Goal: Information Seeking & Learning: Learn about a topic

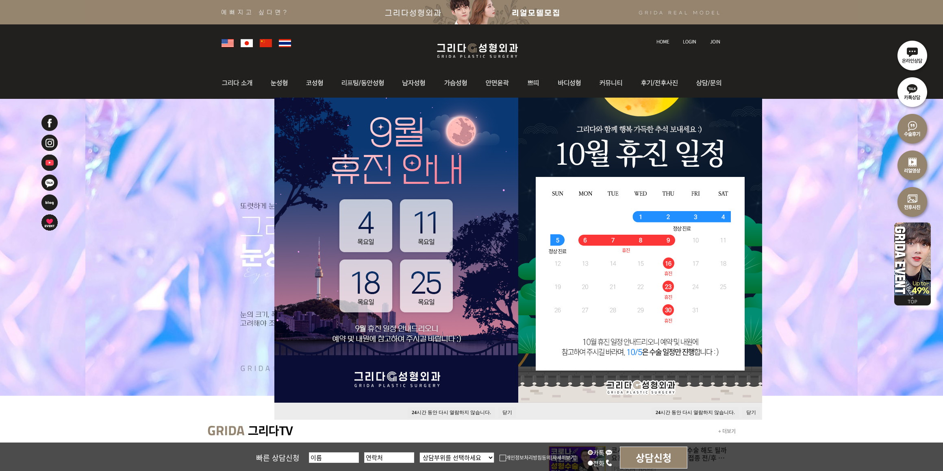
click at [712, 412] on button "24 시간 동안 다시 열람하지 않습니다." at bounding box center [694, 412] width 87 height 11
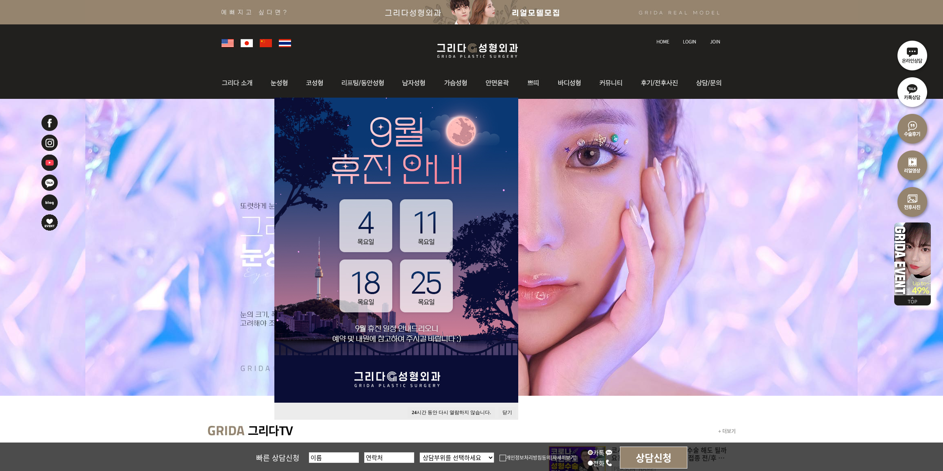
click at [470, 409] on button "24 시간 동안 다시 열람하지 않습니다." at bounding box center [451, 412] width 87 height 11
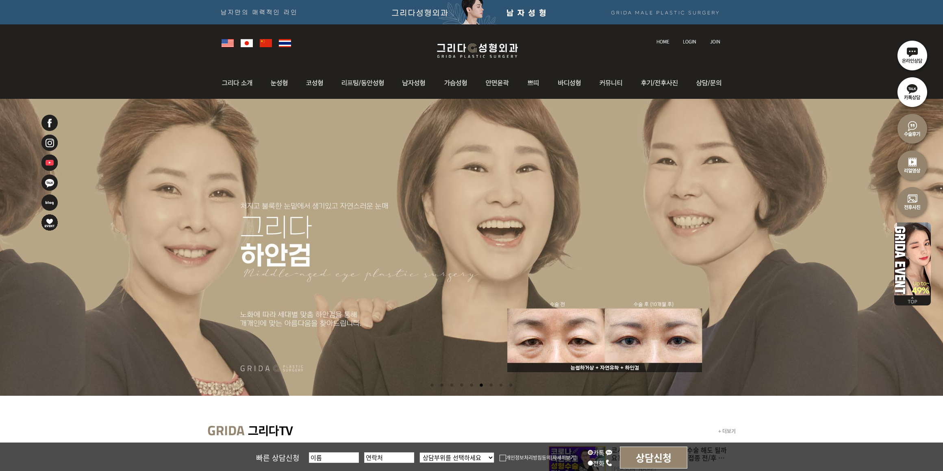
click at [549, 326] on li at bounding box center [471, 247] width 943 height 297
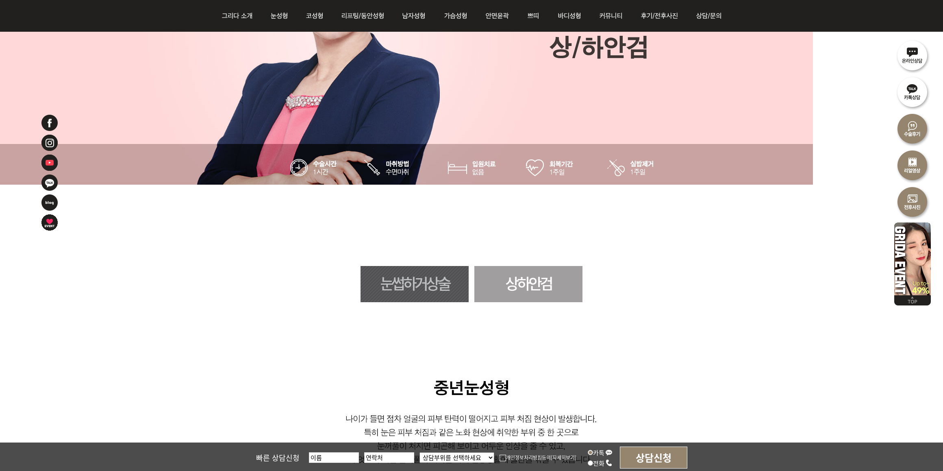
scroll to position [292, 0]
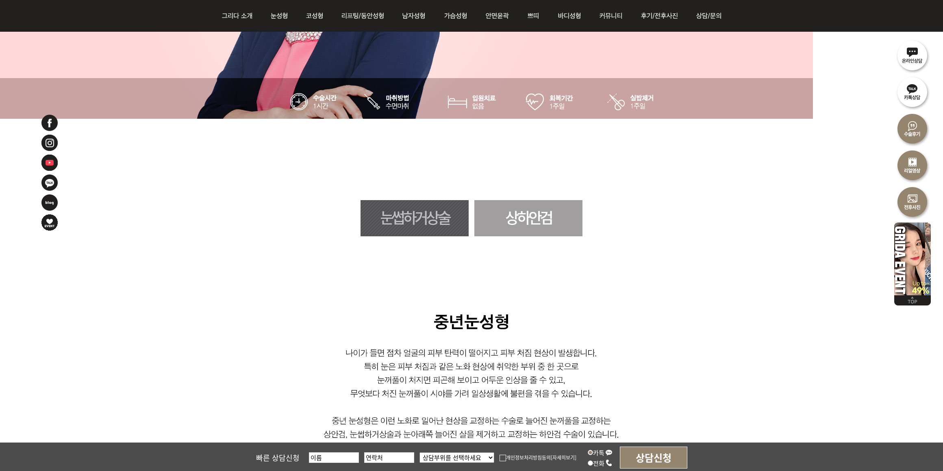
scroll to position [343, 0]
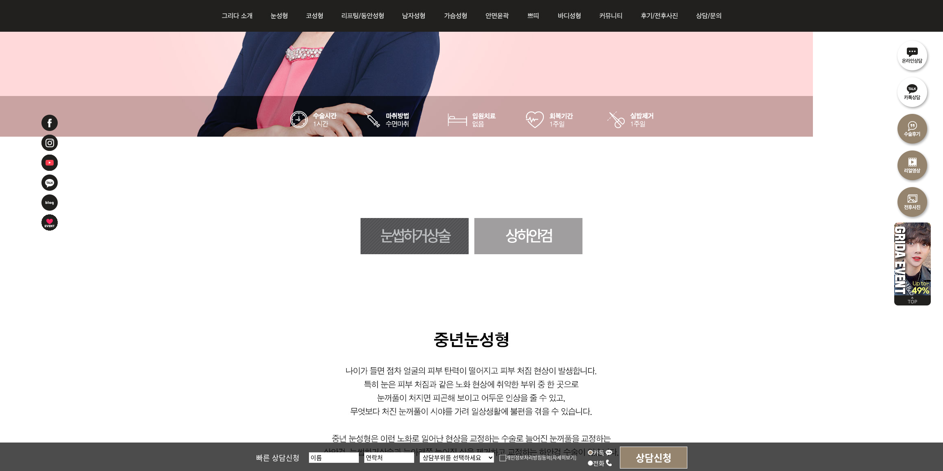
click at [684, 340] on img at bounding box center [472, 424] width 534 height 194
click at [664, 228] on div "눈썹하거상술 상하안검" at bounding box center [471, 236] width 943 height 36
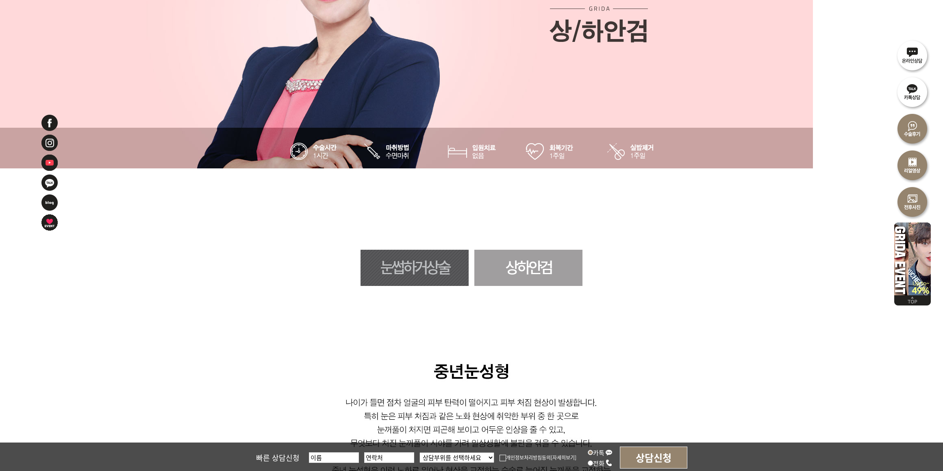
scroll to position [0, 0]
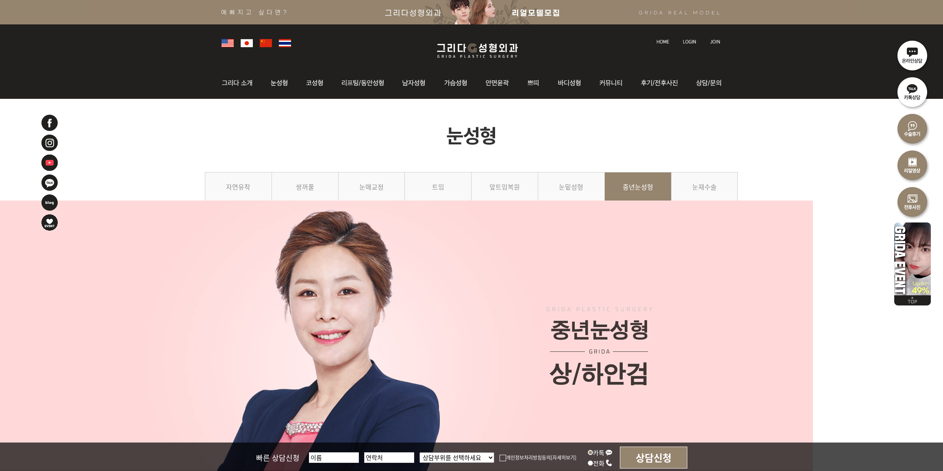
click at [474, 41] on img at bounding box center [477, 50] width 97 height 19
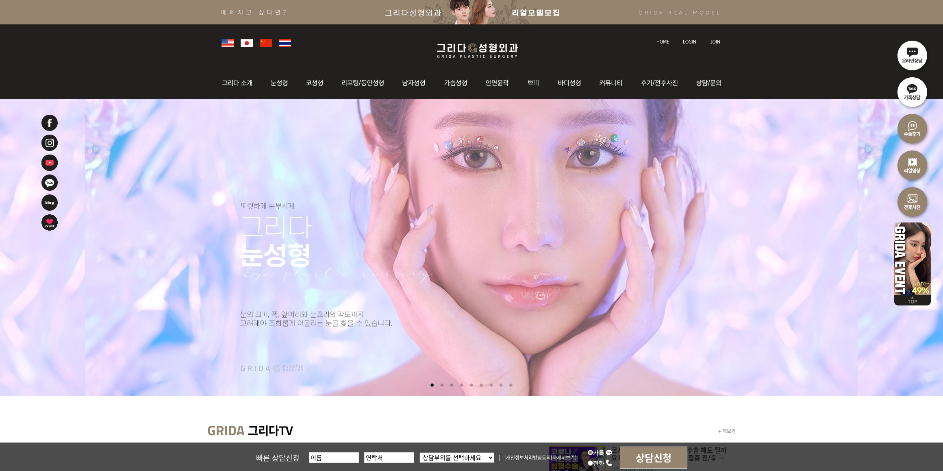
click at [230, 43] on img at bounding box center [227, 43] width 12 height 8
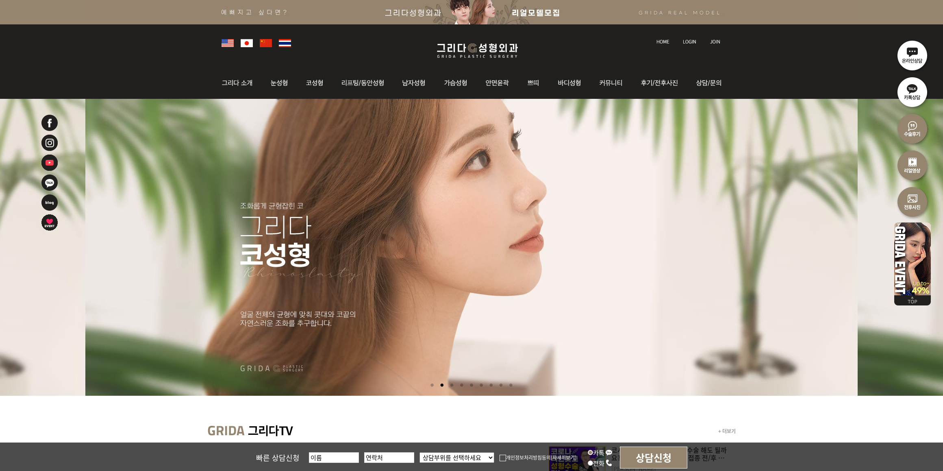
click at [248, 42] on img at bounding box center [247, 43] width 12 height 8
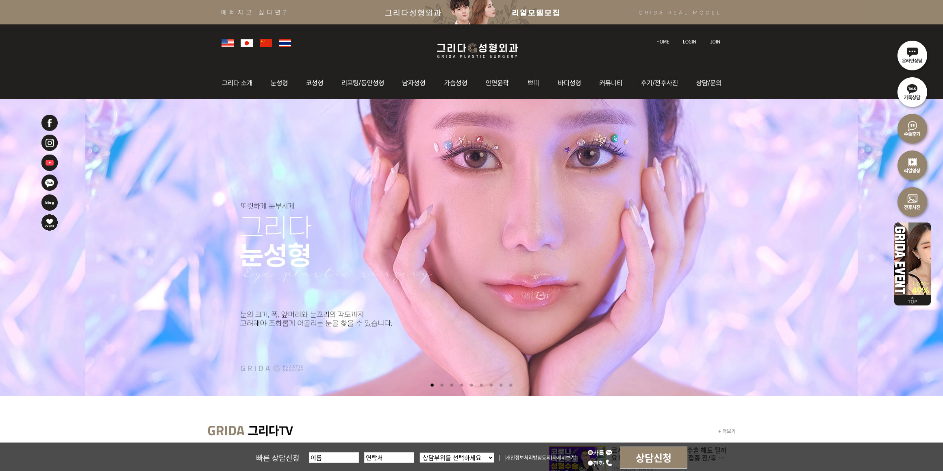
click at [243, 44] on img at bounding box center [247, 43] width 12 height 8
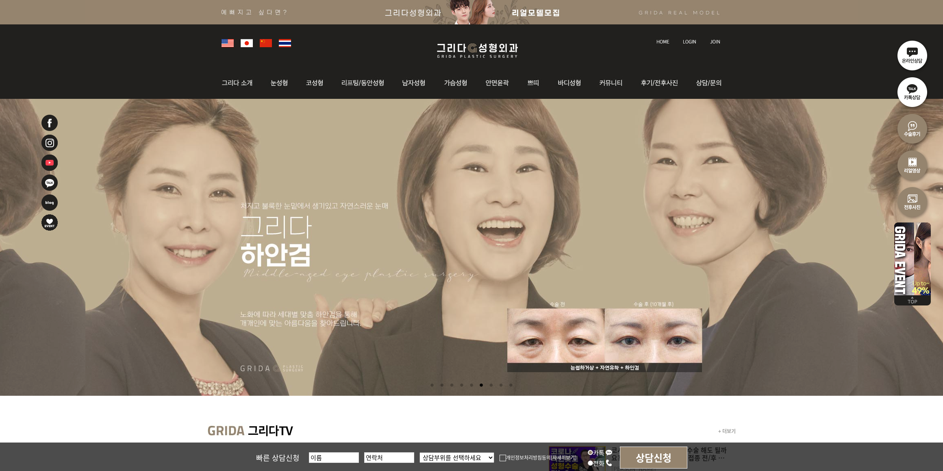
click at [243, 42] on img at bounding box center [247, 43] width 12 height 8
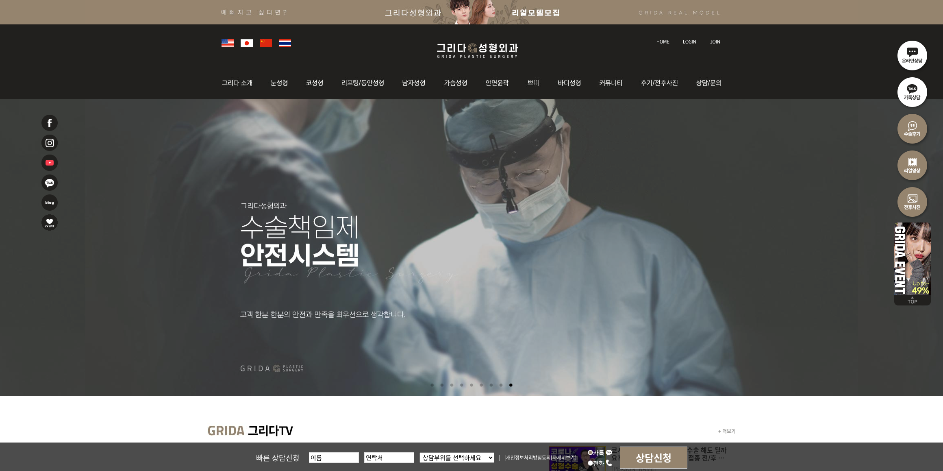
click at [263, 47] on li at bounding box center [269, 42] width 19 height 11
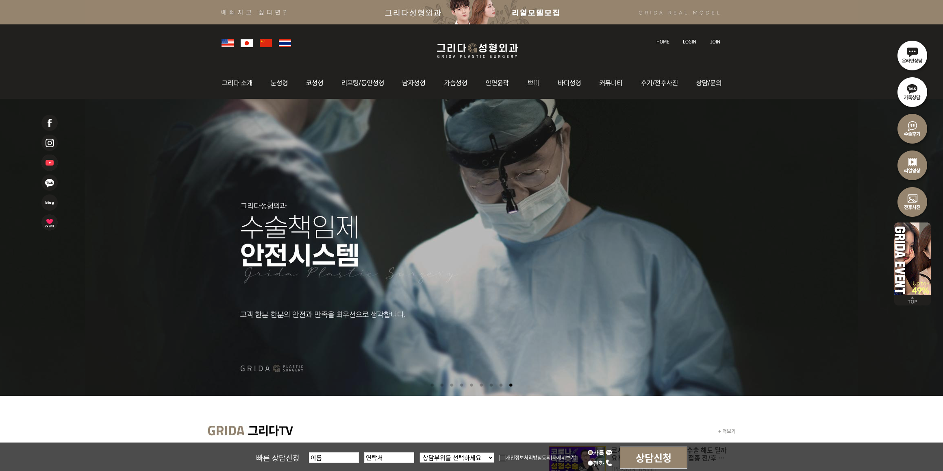
click at [265, 38] on link at bounding box center [266, 42] width 12 height 11
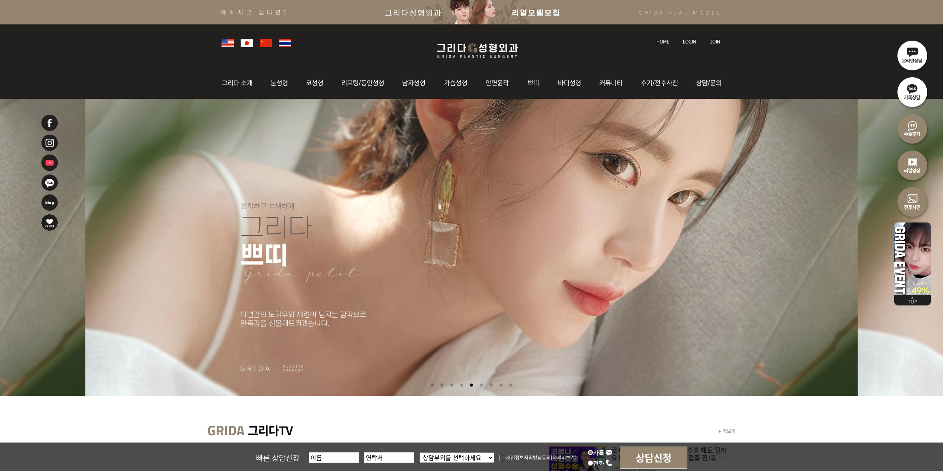
click at [235, 43] on li at bounding box center [230, 42] width 19 height 11
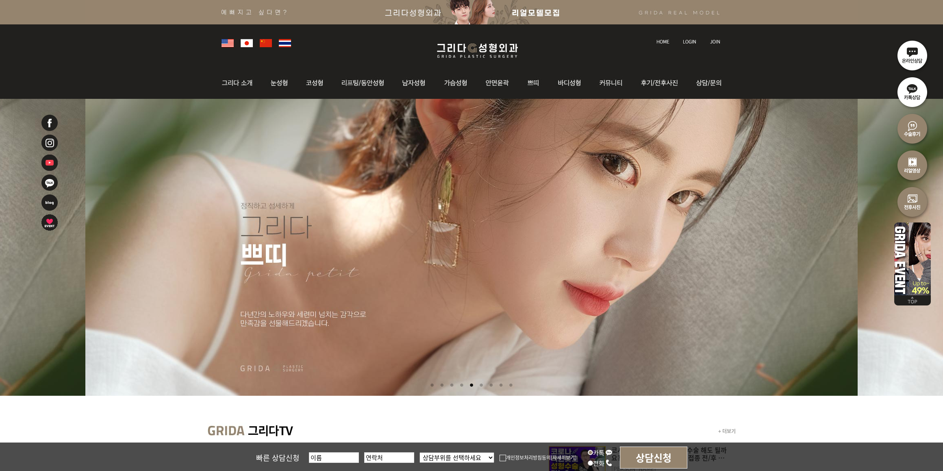
click at [231, 43] on img at bounding box center [227, 43] width 12 height 8
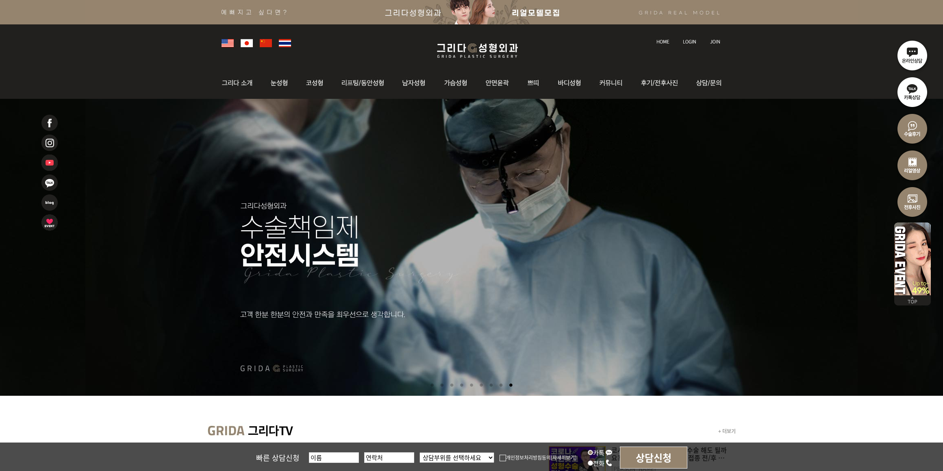
click at [282, 43] on img at bounding box center [285, 43] width 12 height 8
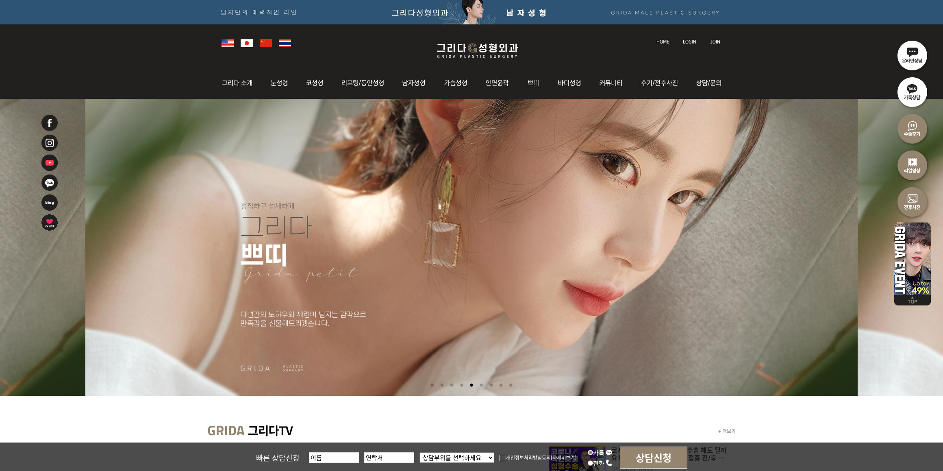
click at [267, 42] on img at bounding box center [266, 43] width 12 height 8
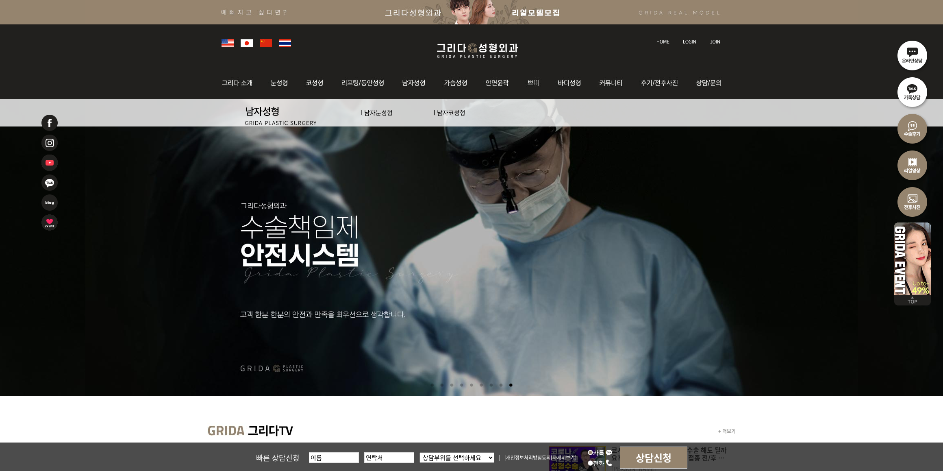
click at [285, 41] on img at bounding box center [285, 43] width 12 height 8
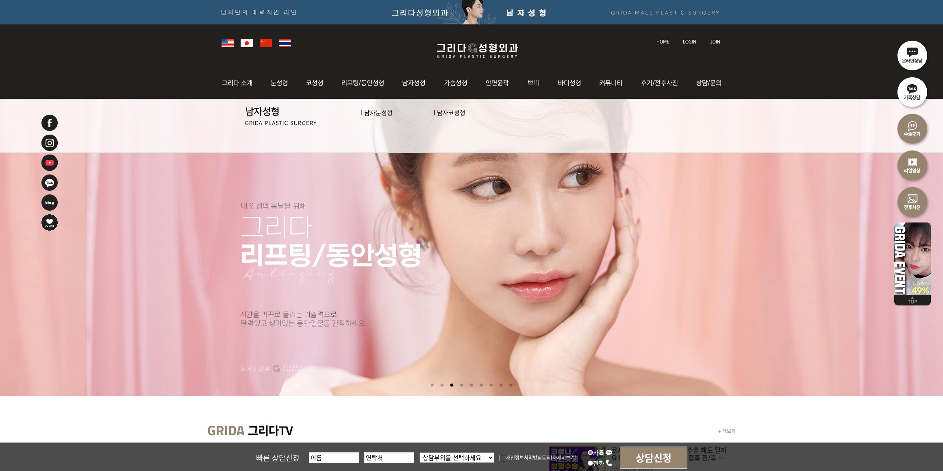
click at [273, 41] on li at bounding box center [269, 42] width 19 height 11
click at [283, 41] on img at bounding box center [285, 43] width 12 height 8
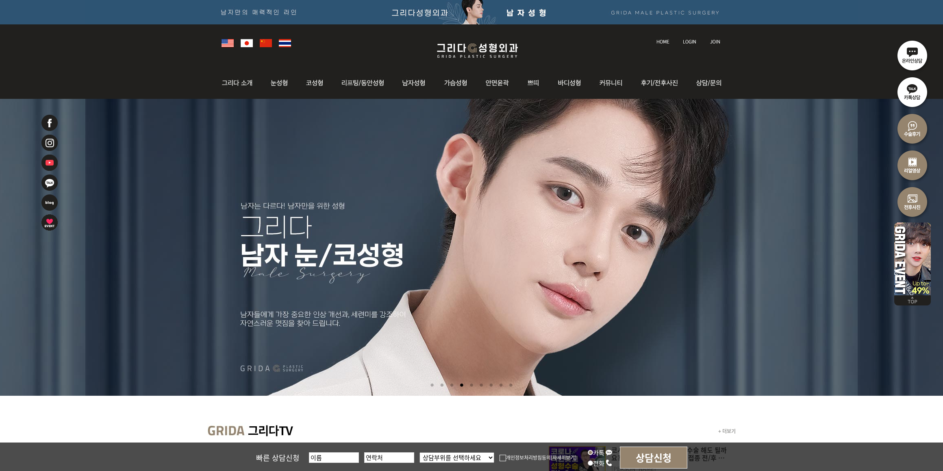
click at [701, 104] on div "+ 더보기 코시국 백신 접종 후 쌍수,코수술 해도 될까요? 성형, 필러 or 시술 백신 접종 전/후 가능한지 알려드립니다. 김현수원장님 이민철…" at bounding box center [471, 377] width 943 height 557
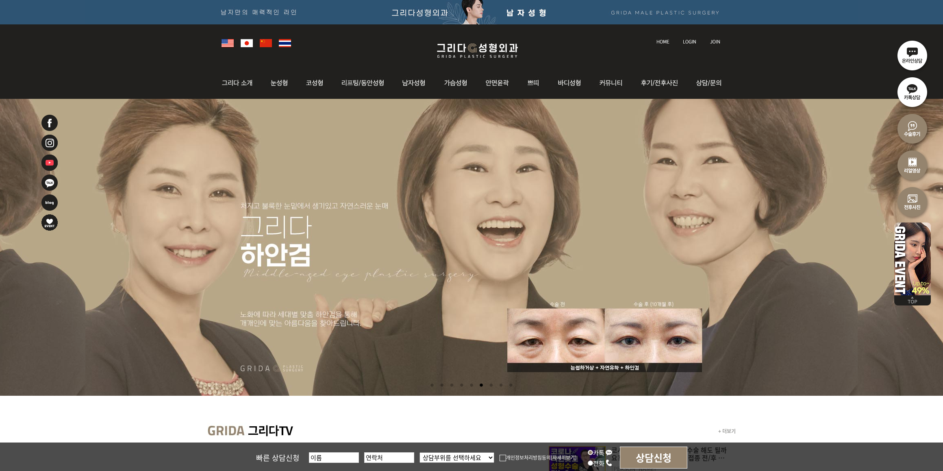
click at [719, 132] on li at bounding box center [471, 247] width 943 height 297
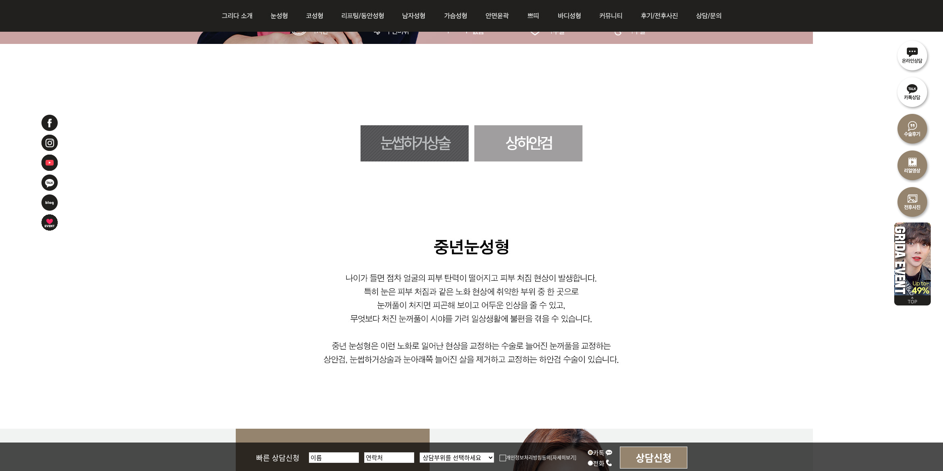
scroll to position [428, 0]
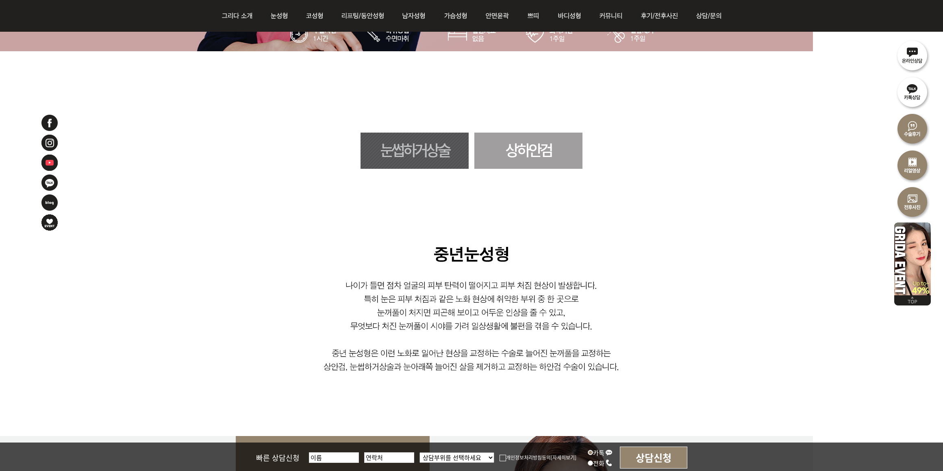
click at [638, 355] on img at bounding box center [472, 339] width 534 height 194
click at [694, 378] on img at bounding box center [472, 339] width 534 height 194
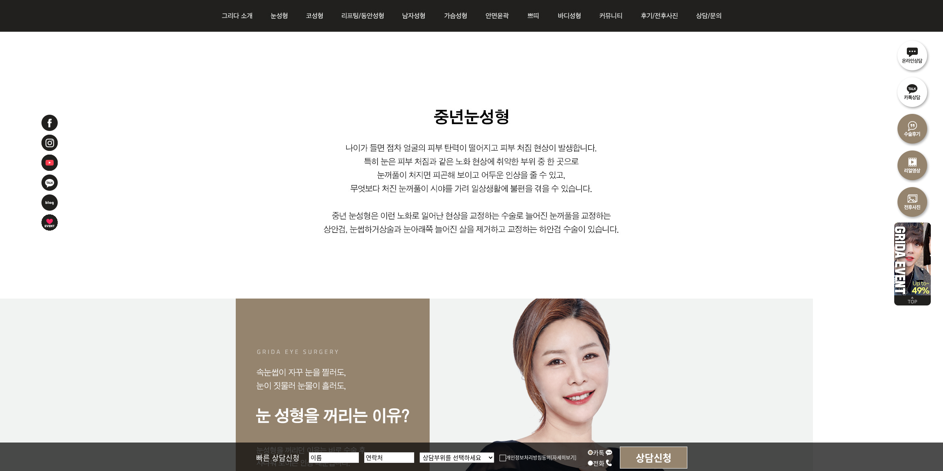
scroll to position [682, 0]
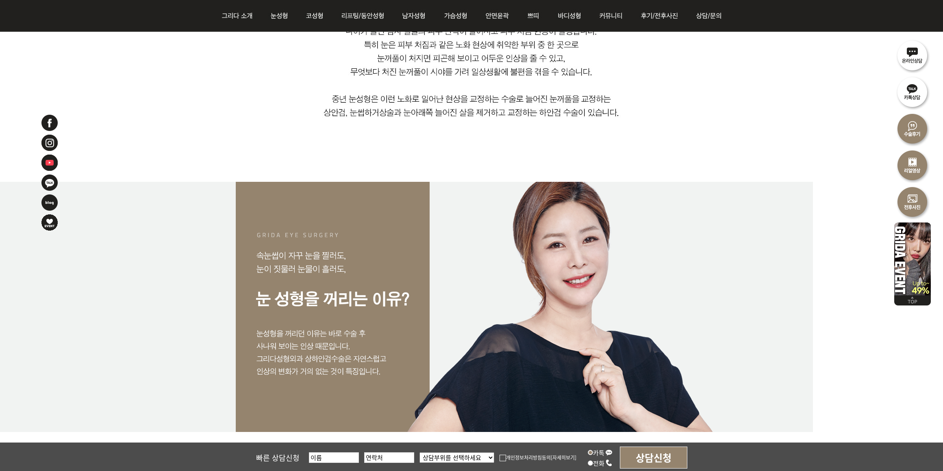
click at [686, 116] on img at bounding box center [472, 85] width 534 height 194
click at [664, 98] on img at bounding box center [472, 85] width 534 height 194
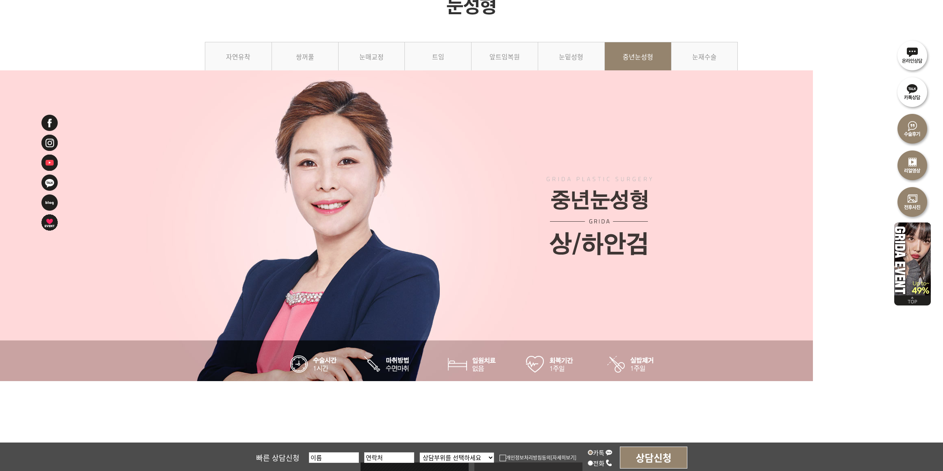
scroll to position [305, 0]
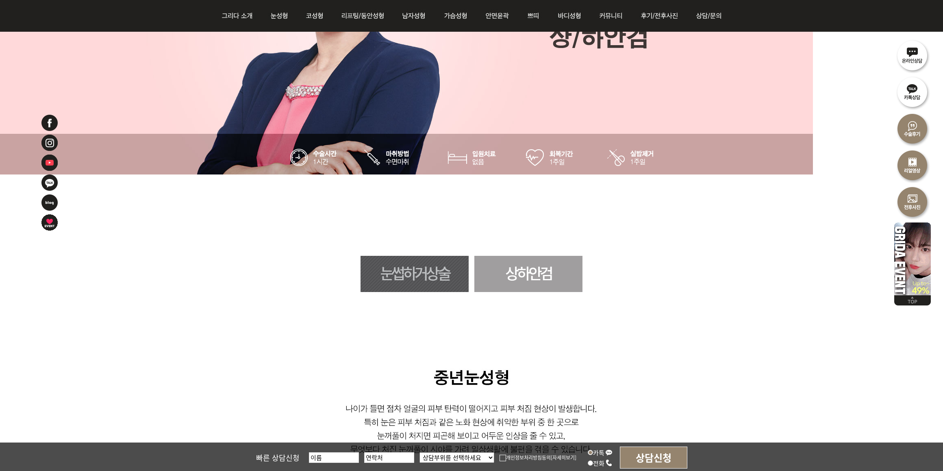
drag, startPoint x: 324, startPoint y: 262, endPoint x: 345, endPoint y: 243, distance: 28.5
click at [324, 262] on div "눈썹하거상술 상하안검" at bounding box center [471, 274] width 943 height 36
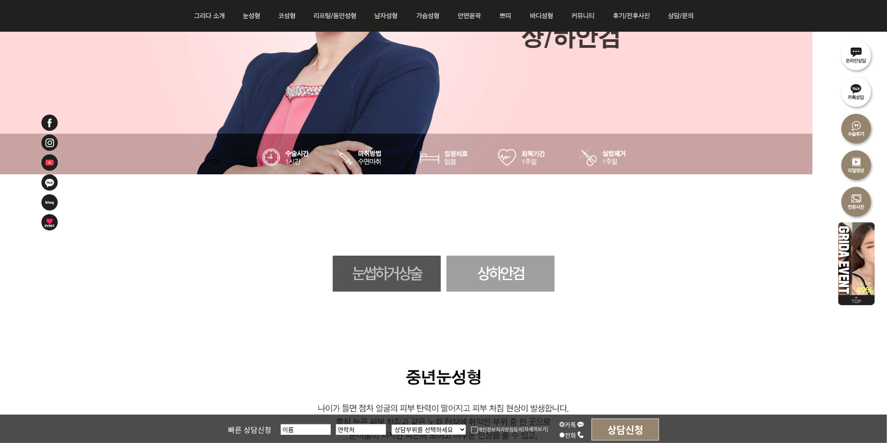
drag, startPoint x: 813, startPoint y: 217, endPoint x: 835, endPoint y: 206, distance: 24.7
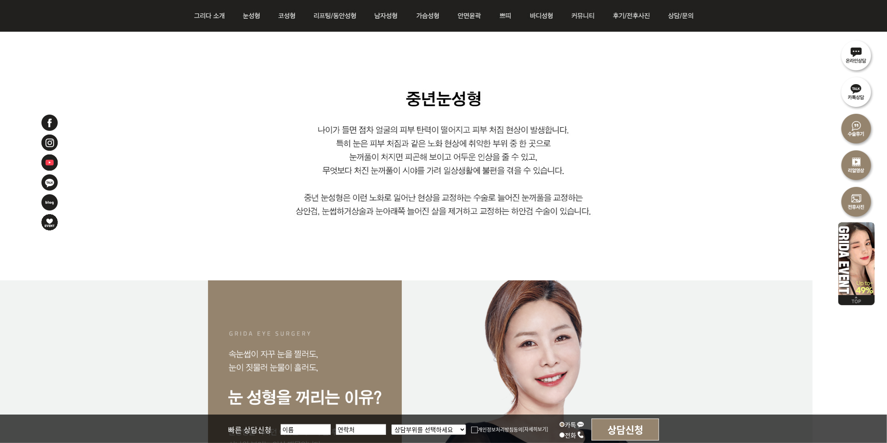
scroll to position [592, 0]
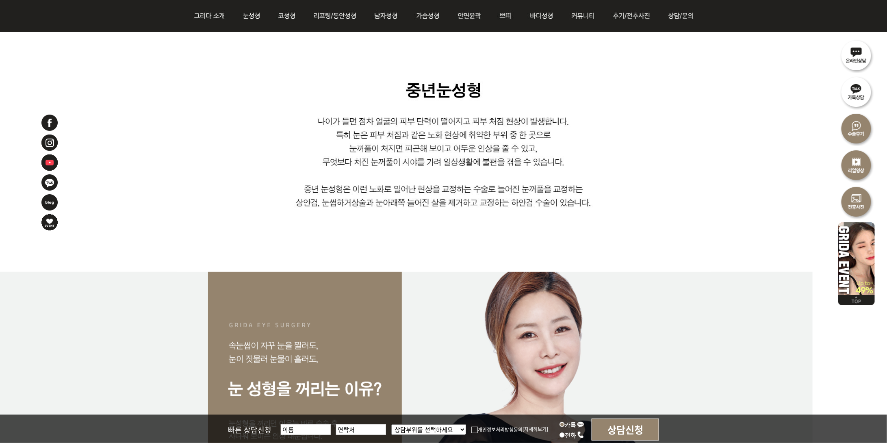
click at [805, 305] on div at bounding box center [443, 397] width 887 height 250
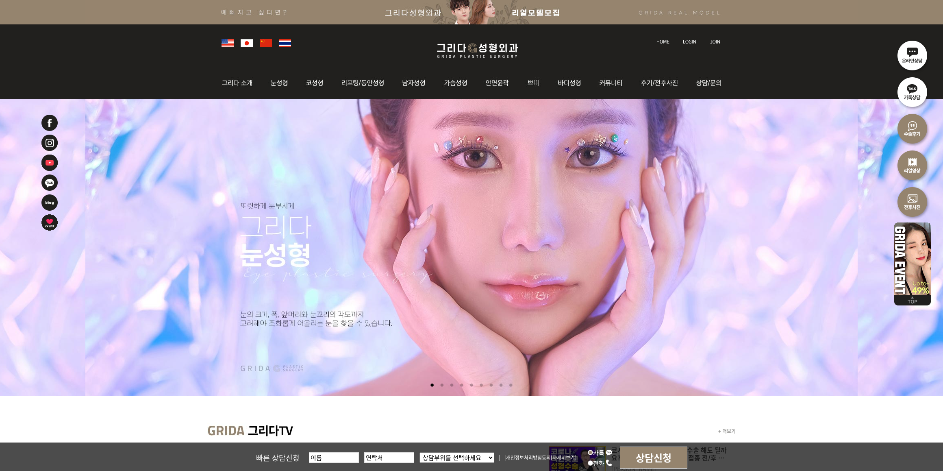
click at [228, 43] on img at bounding box center [227, 43] width 12 height 8
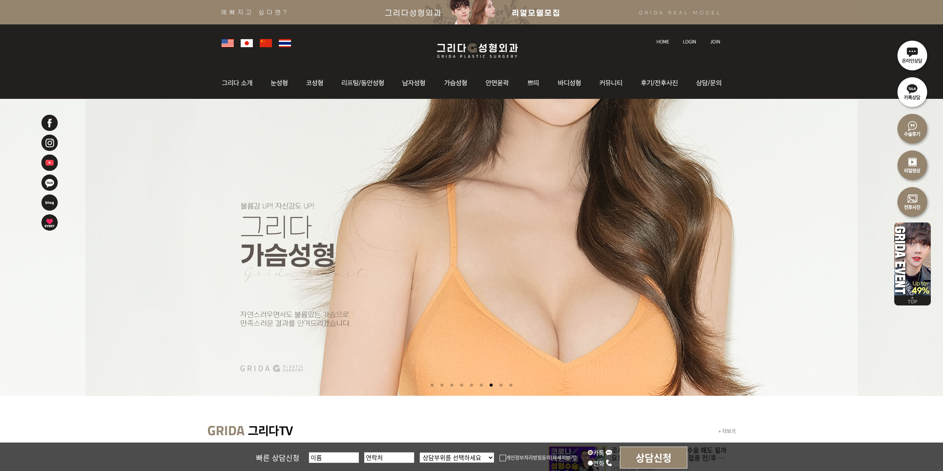
click at [248, 41] on img at bounding box center [247, 43] width 12 height 8
